Goal: Navigation & Orientation: Find specific page/section

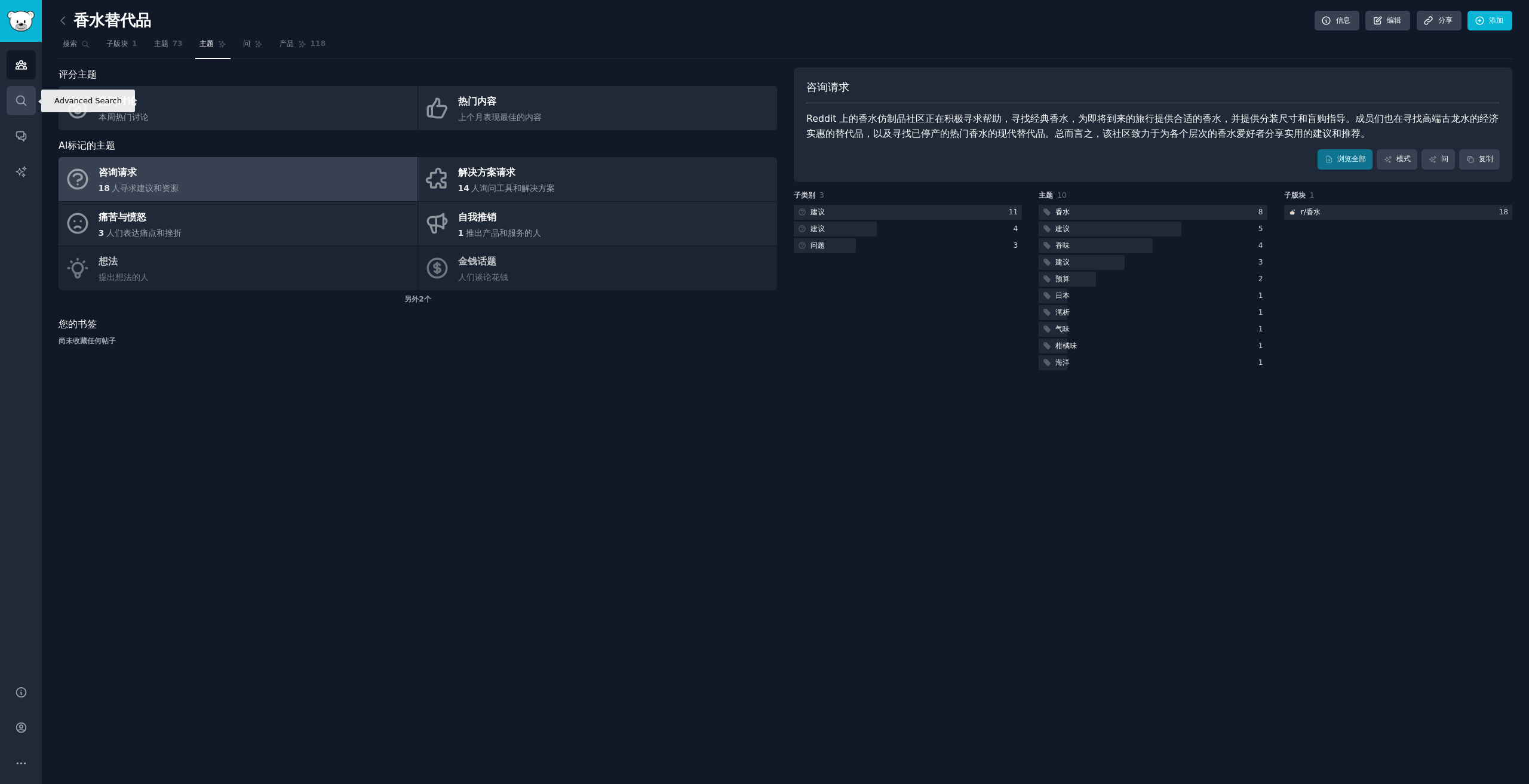
click at [24, 101] on icon "侧边栏" at bounding box center [21, 101] width 13 height 13
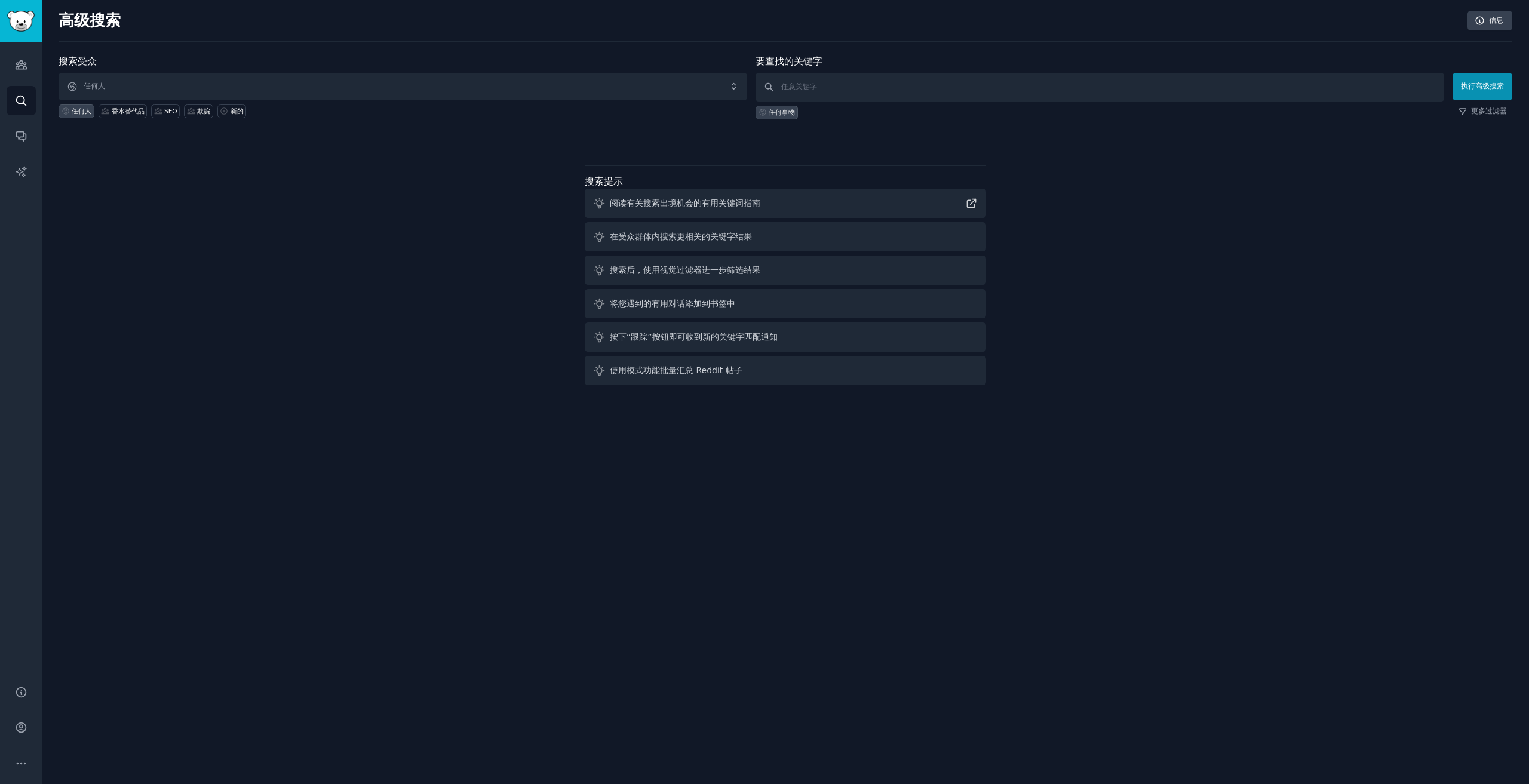
click at [288, 141] on div at bounding box center [786, 140] width 1454 height 8
click at [22, 64] on icon "侧边栏" at bounding box center [20, 65] width 11 height 8
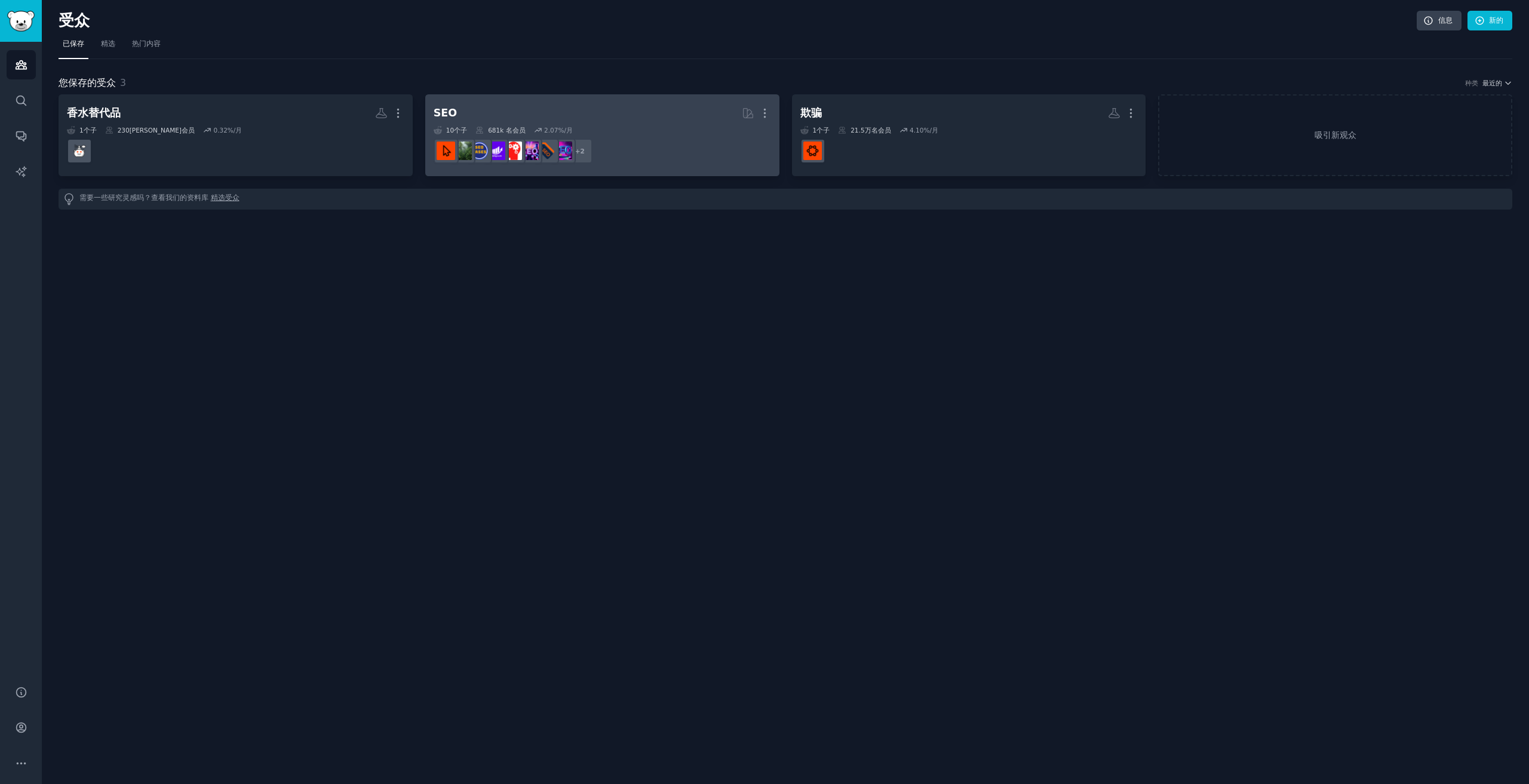
click at [678, 146] on dd "+ 2" at bounding box center [602, 151] width 338 height 33
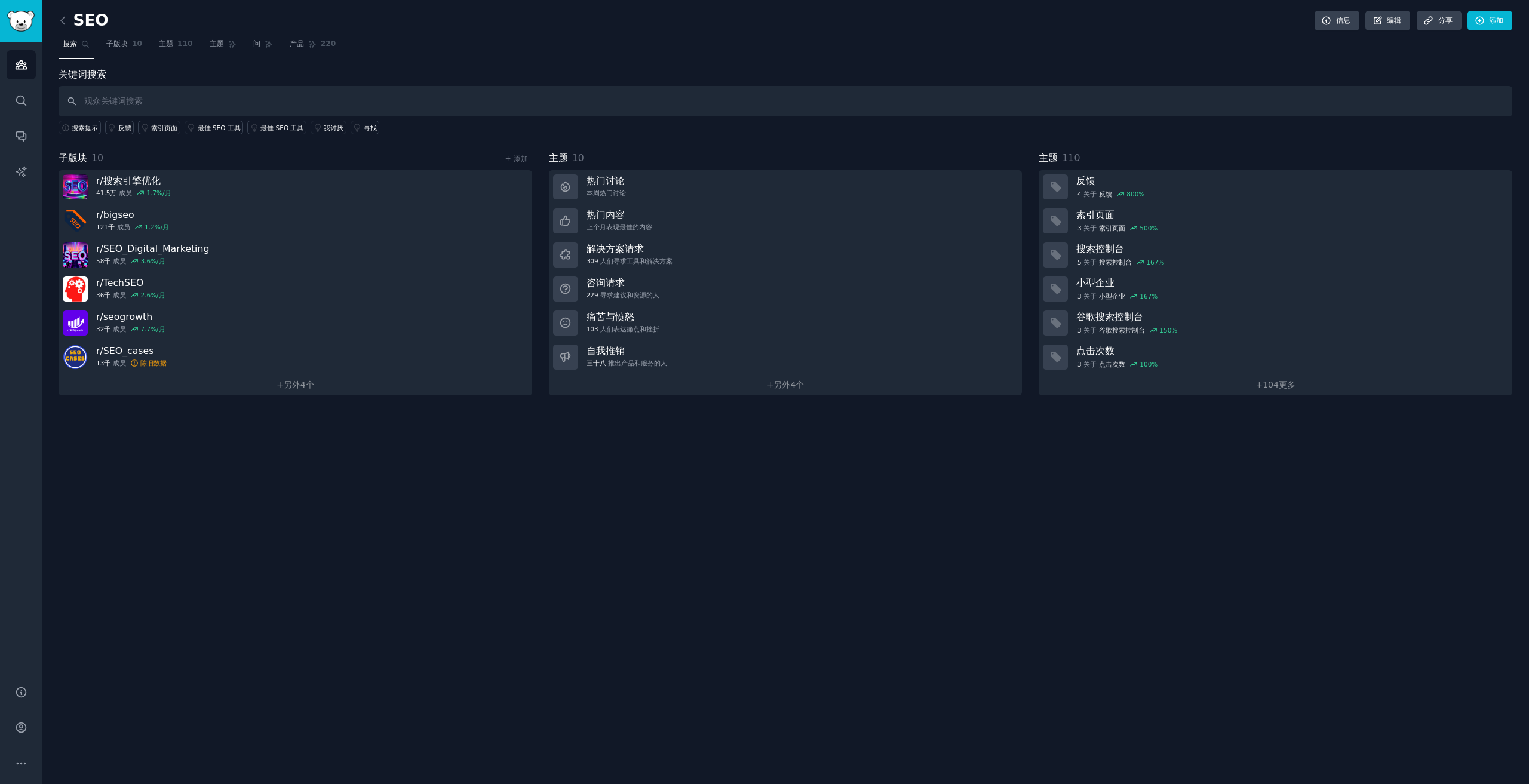
click at [1160, 489] on div "SEO 信息 编辑 分享 添加 搜索 子版块 10 主题 110 主题 问 产品 220 关键词搜索 搜索提示 反馈 索引页面 最佳 SEO 工具 最佳 SE…" at bounding box center [785, 392] width 1487 height 784
click at [1145, 480] on div "SEO 信息 编辑 分享 添加 搜索 子版块 10 主题 110 主题 问 产品 220 关键词搜索 搜索提示 反馈 索引页面 最佳 SEO 工具 最佳 SE…" at bounding box center [785, 392] width 1487 height 784
